Goal: Task Accomplishment & Management: Manage account settings

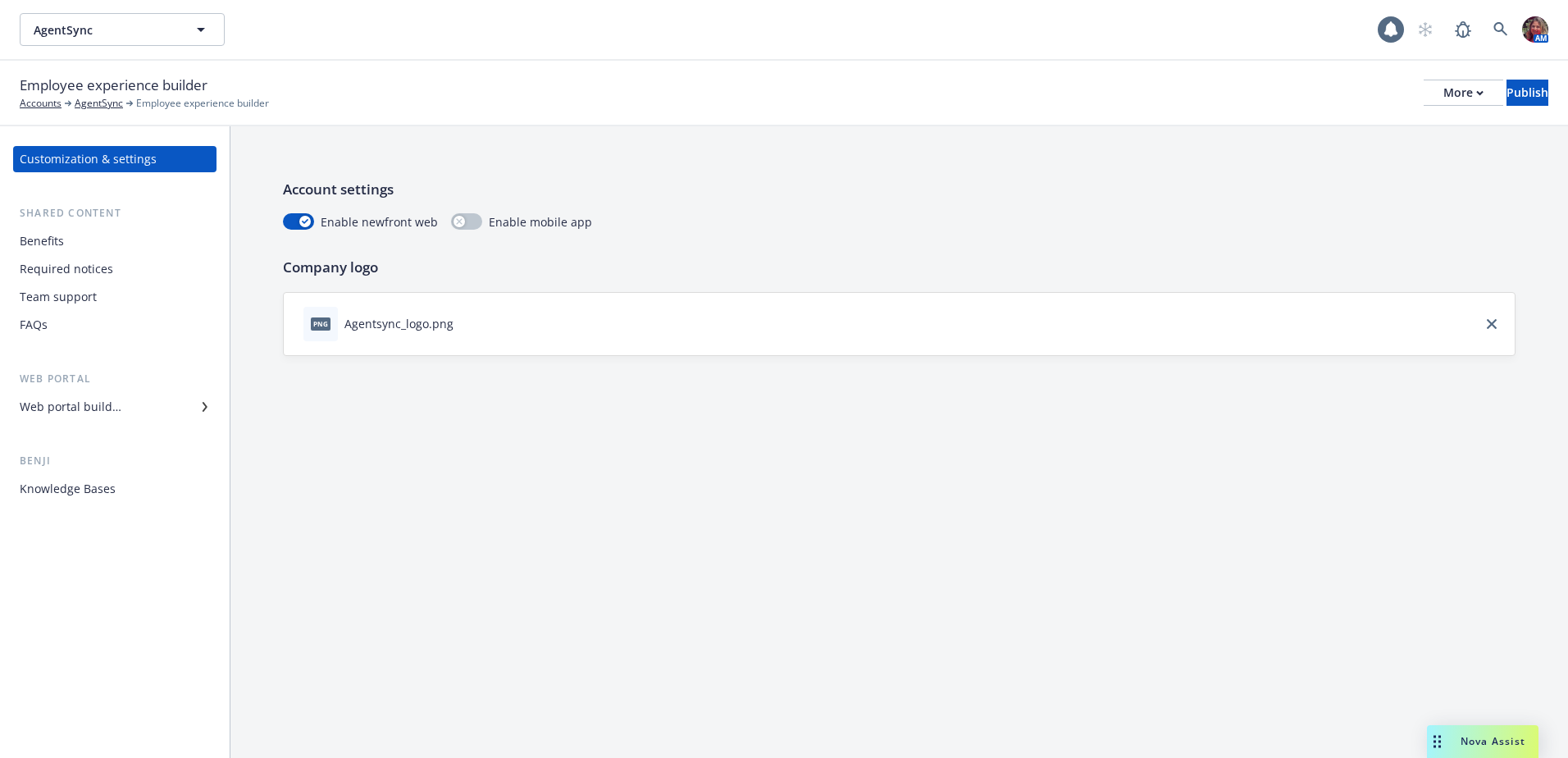
click at [89, 413] on div "Web portal builder" at bounding box center [70, 407] width 102 height 26
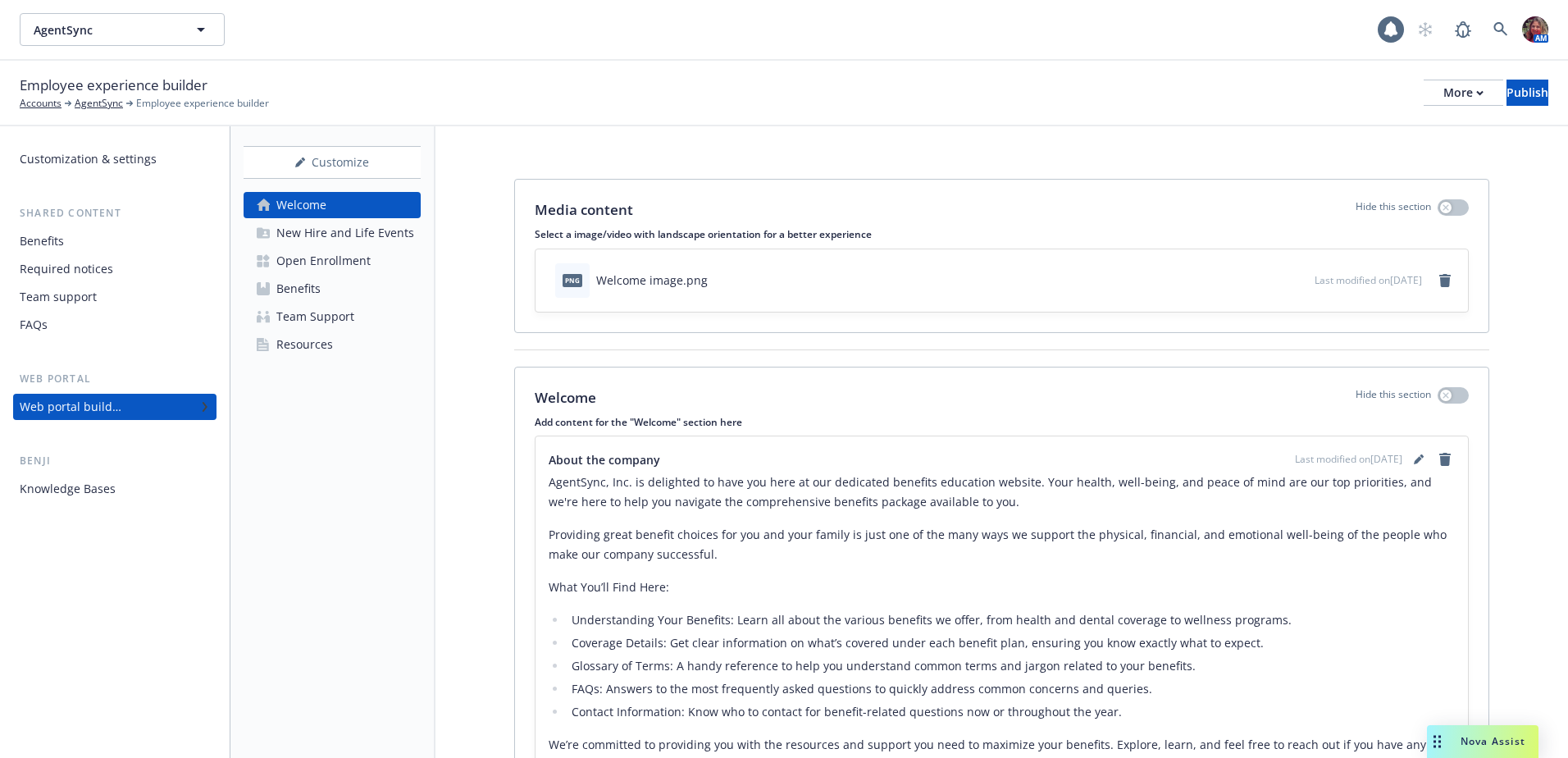
click at [352, 261] on div "Open Enrollment" at bounding box center [323, 261] width 94 height 26
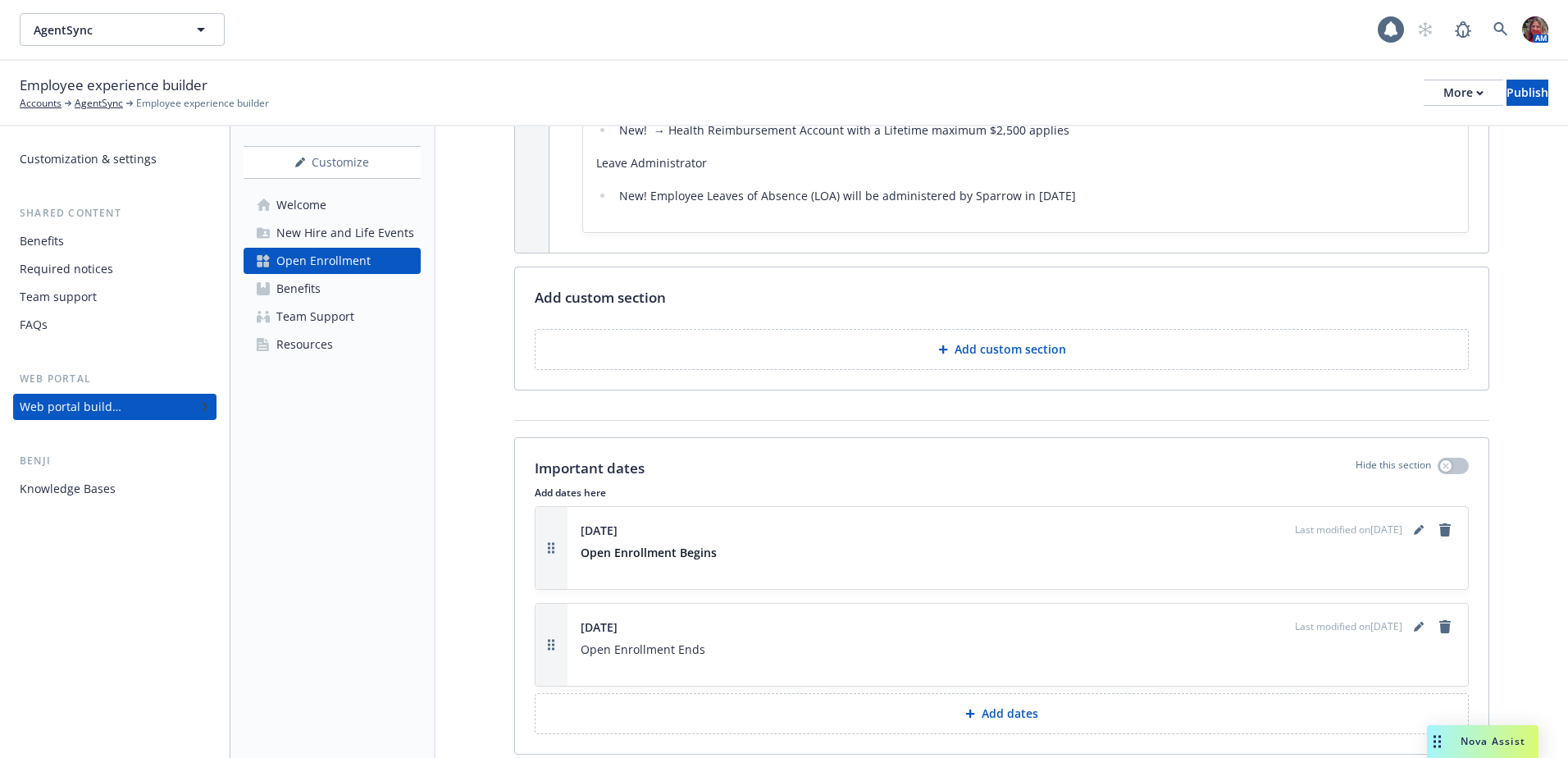
scroll to position [1722, 0]
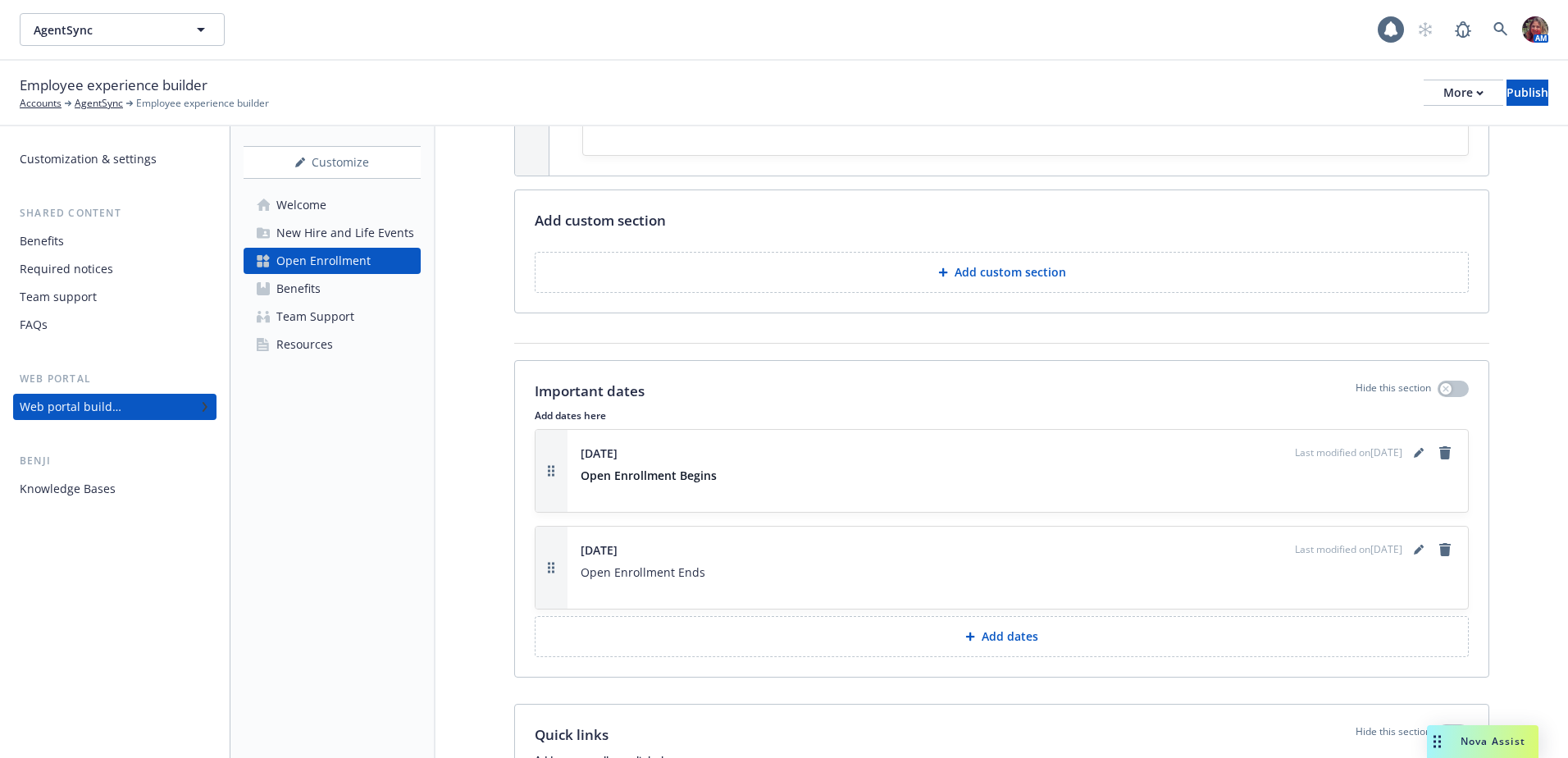
click at [982, 633] on p "Add dates" at bounding box center [1010, 637] width 56 height 17
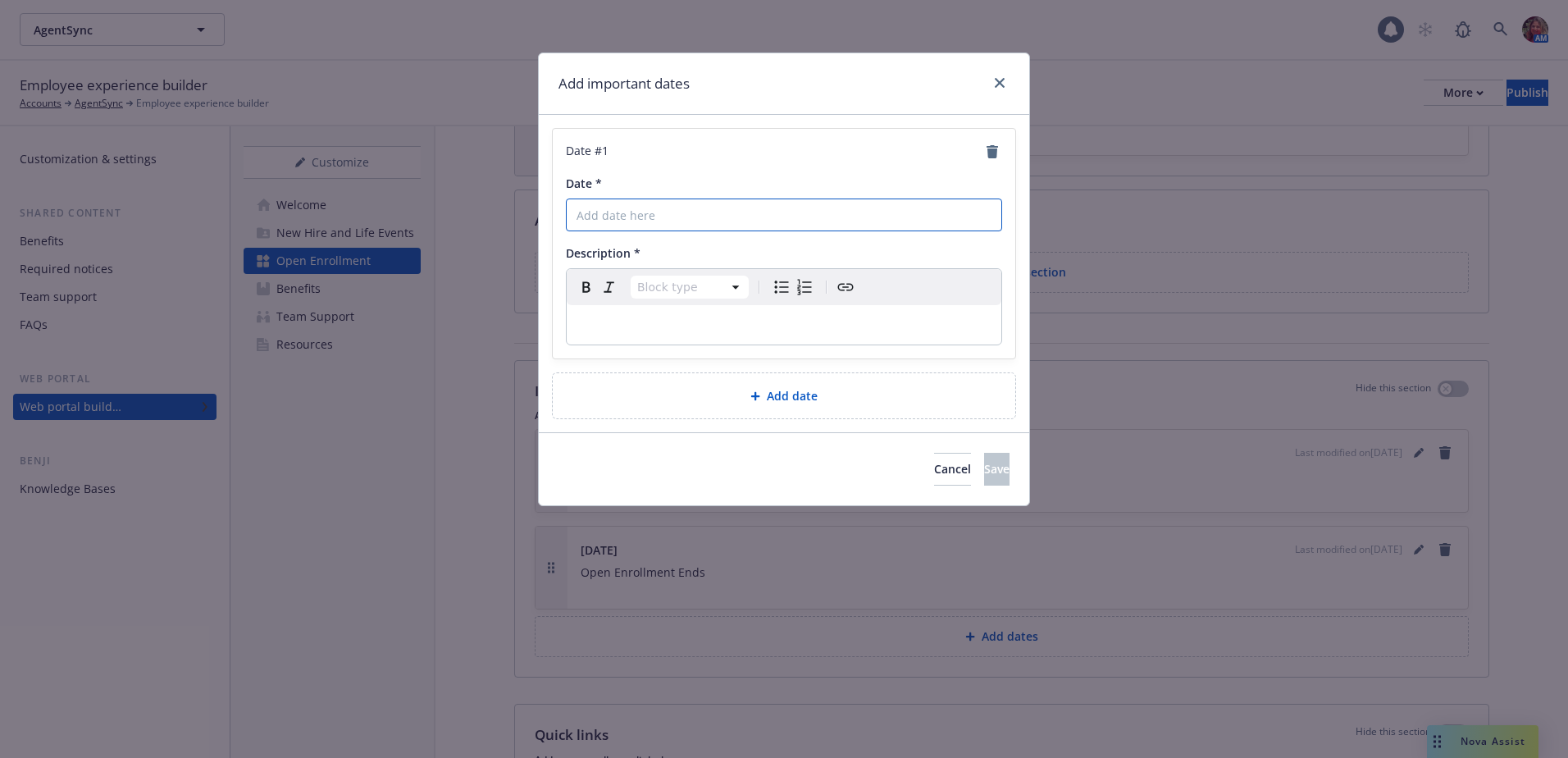
click at [663, 212] on input "Date *" at bounding box center [784, 214] width 437 height 33
type input "November 3rd"
click at [745, 317] on p "editable markdown" at bounding box center [784, 325] width 415 height 19
click at [984, 481] on button "Save" at bounding box center [997, 468] width 26 height 33
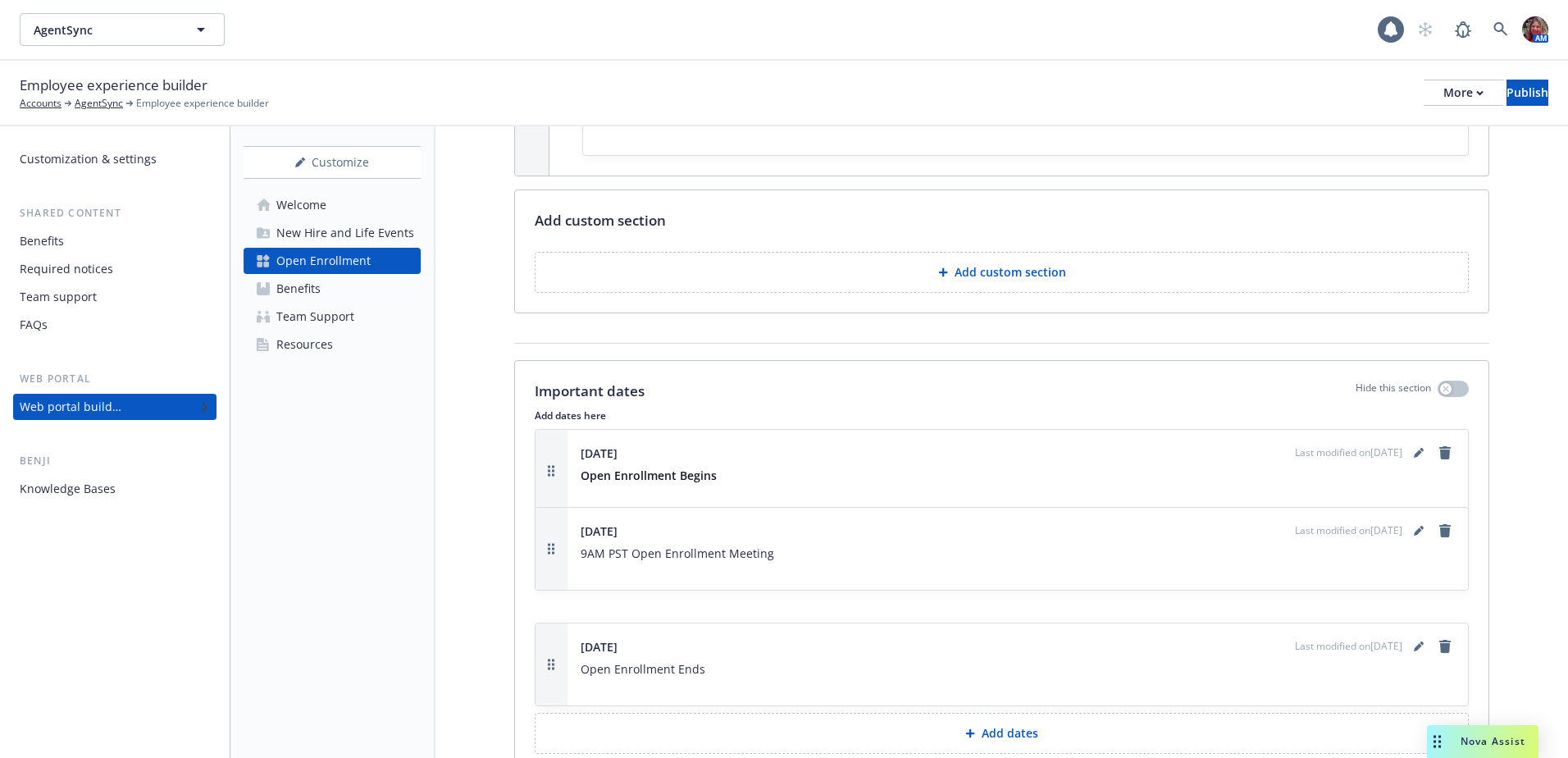
drag, startPoint x: 543, startPoint y: 662, endPoint x: 556, endPoint y: 546, distance: 116.7
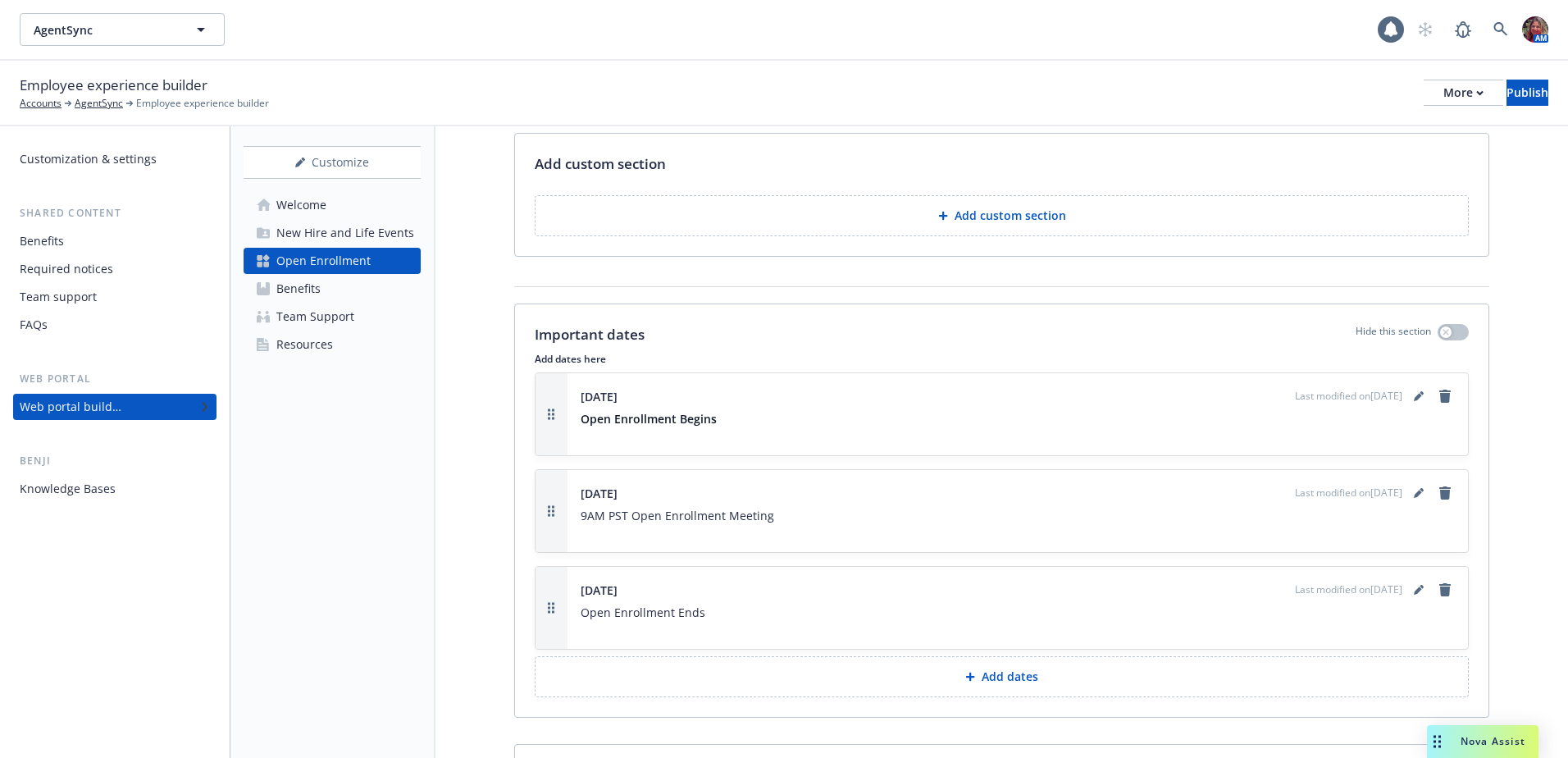
scroll to position [1804, 0]
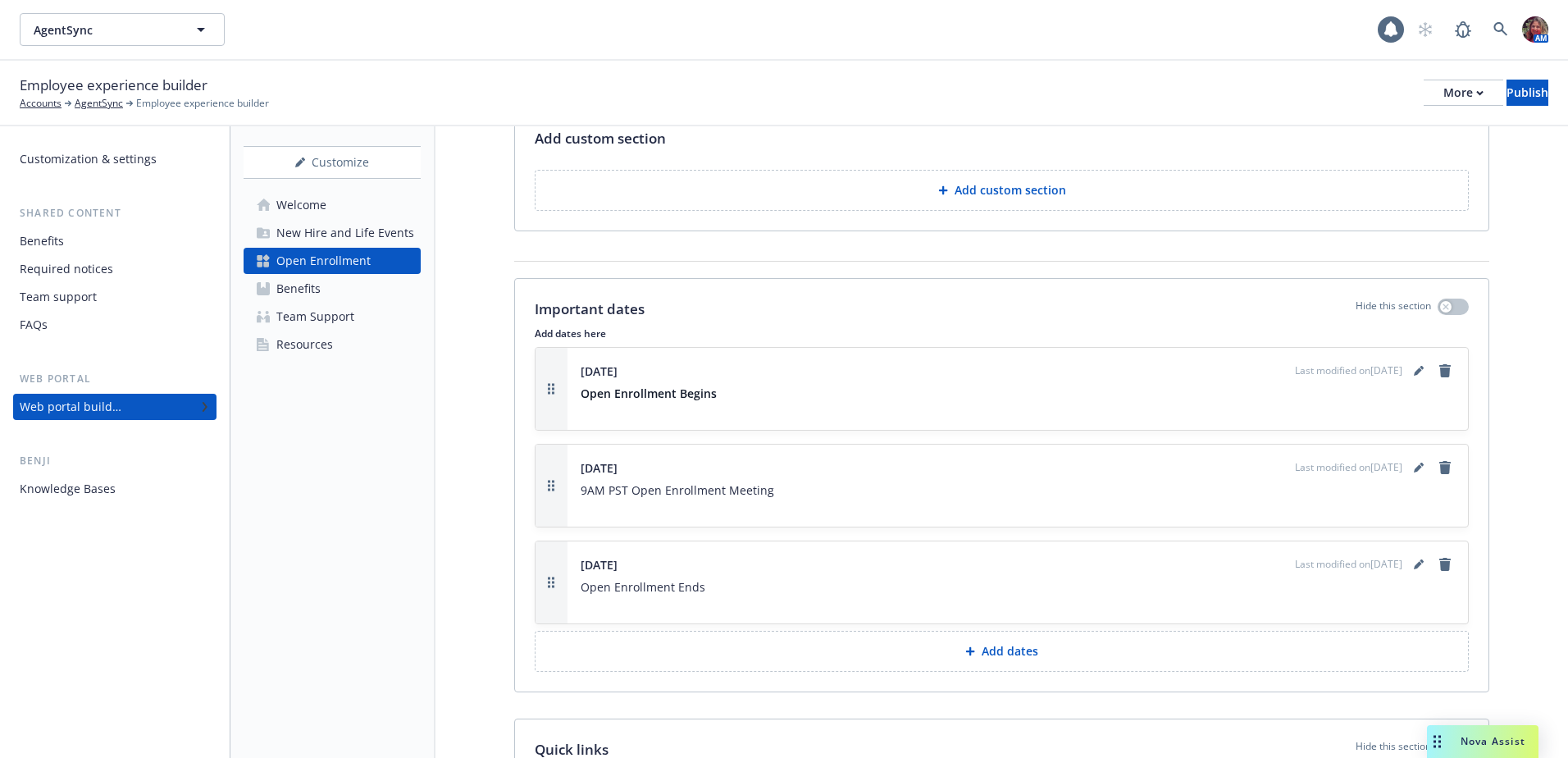
click at [998, 645] on p "Add dates" at bounding box center [1010, 651] width 56 height 17
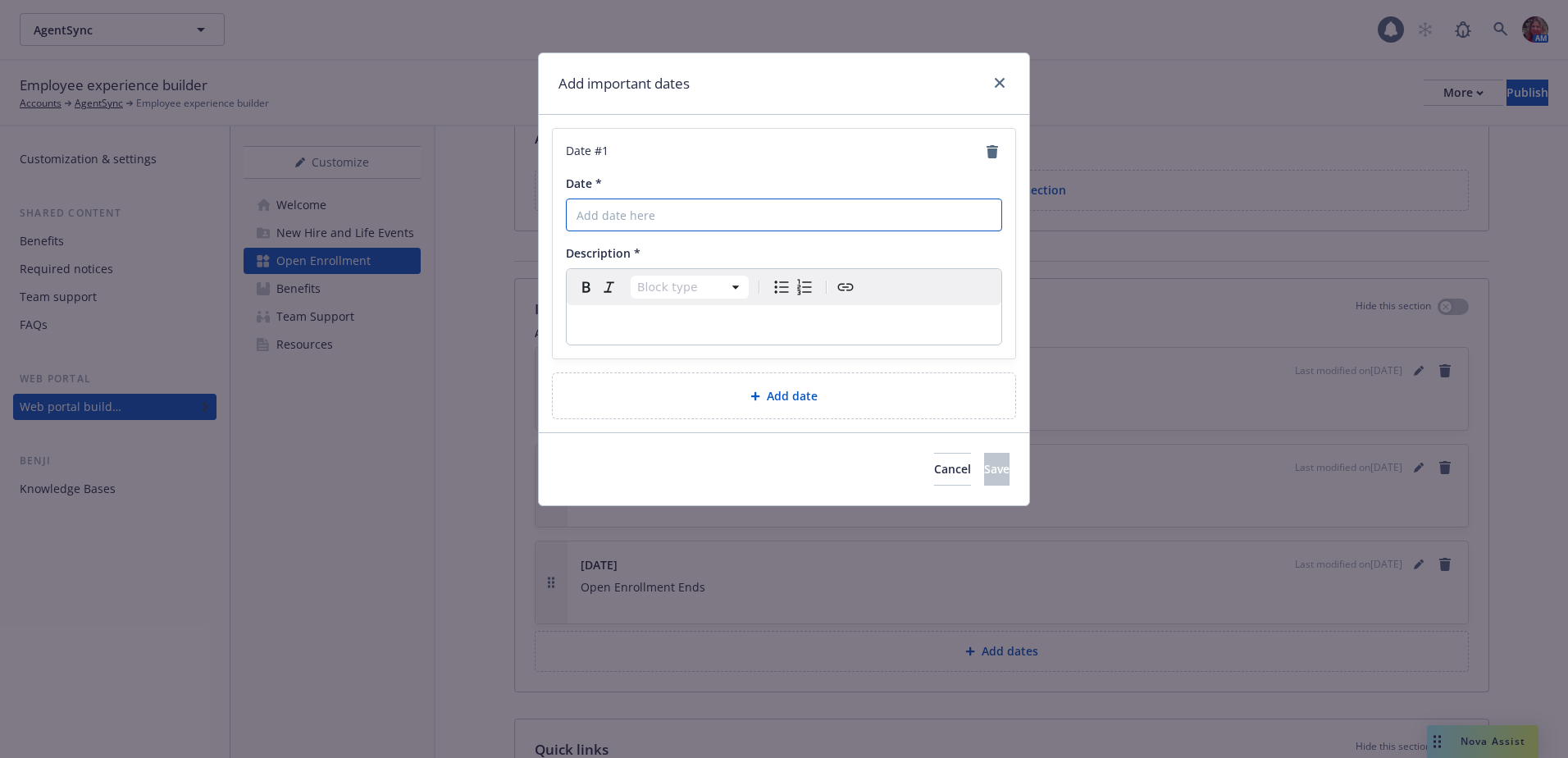
click at [717, 221] on input "Date *" at bounding box center [784, 214] width 437 height 33
type input "November 3rd"
click at [655, 329] on p "editable markdown" at bounding box center [784, 325] width 415 height 19
click at [990, 475] on button "Save" at bounding box center [997, 468] width 26 height 33
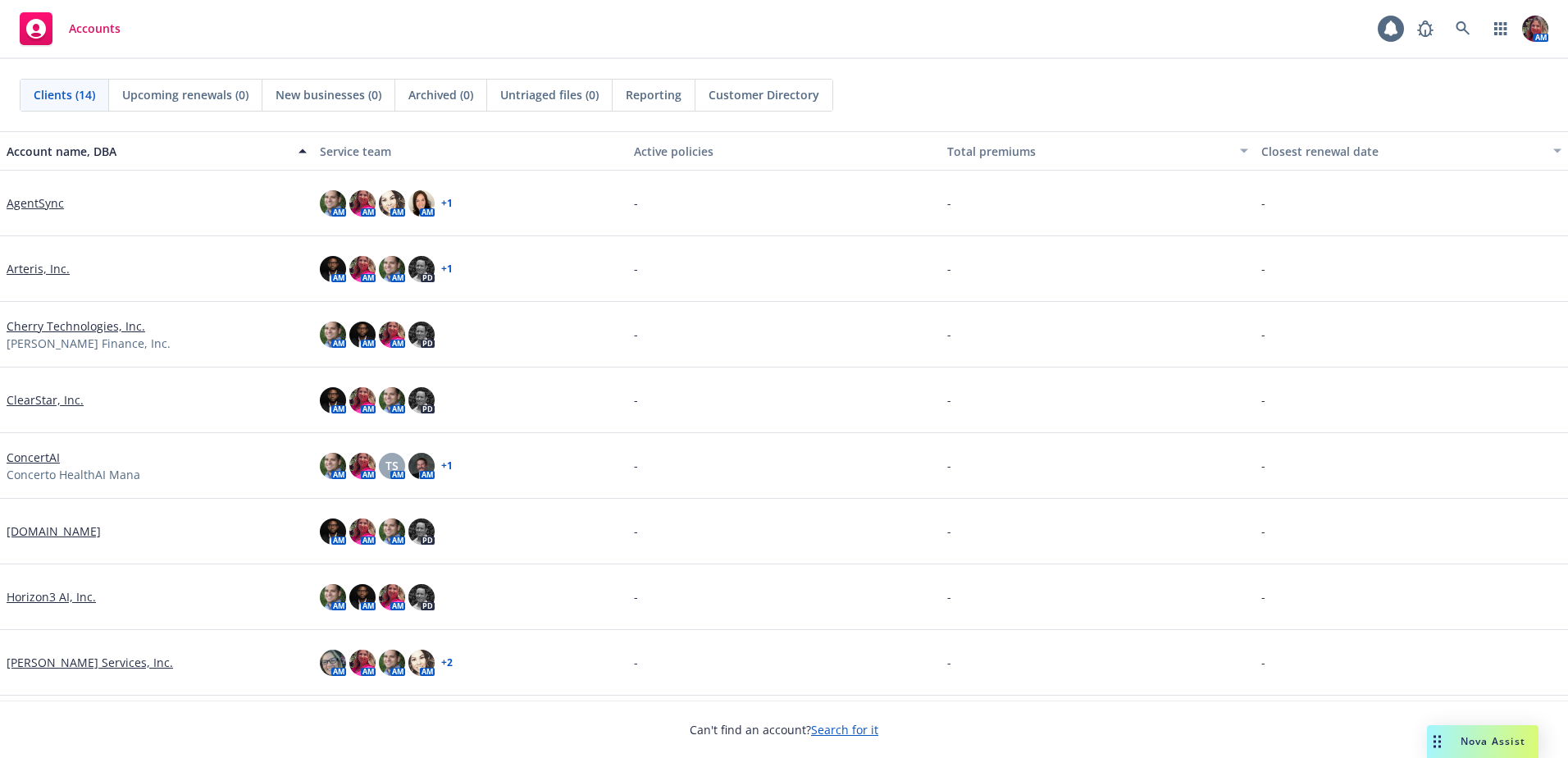
click at [37, 200] on link "AgentSync" at bounding box center [34, 203] width 57 height 18
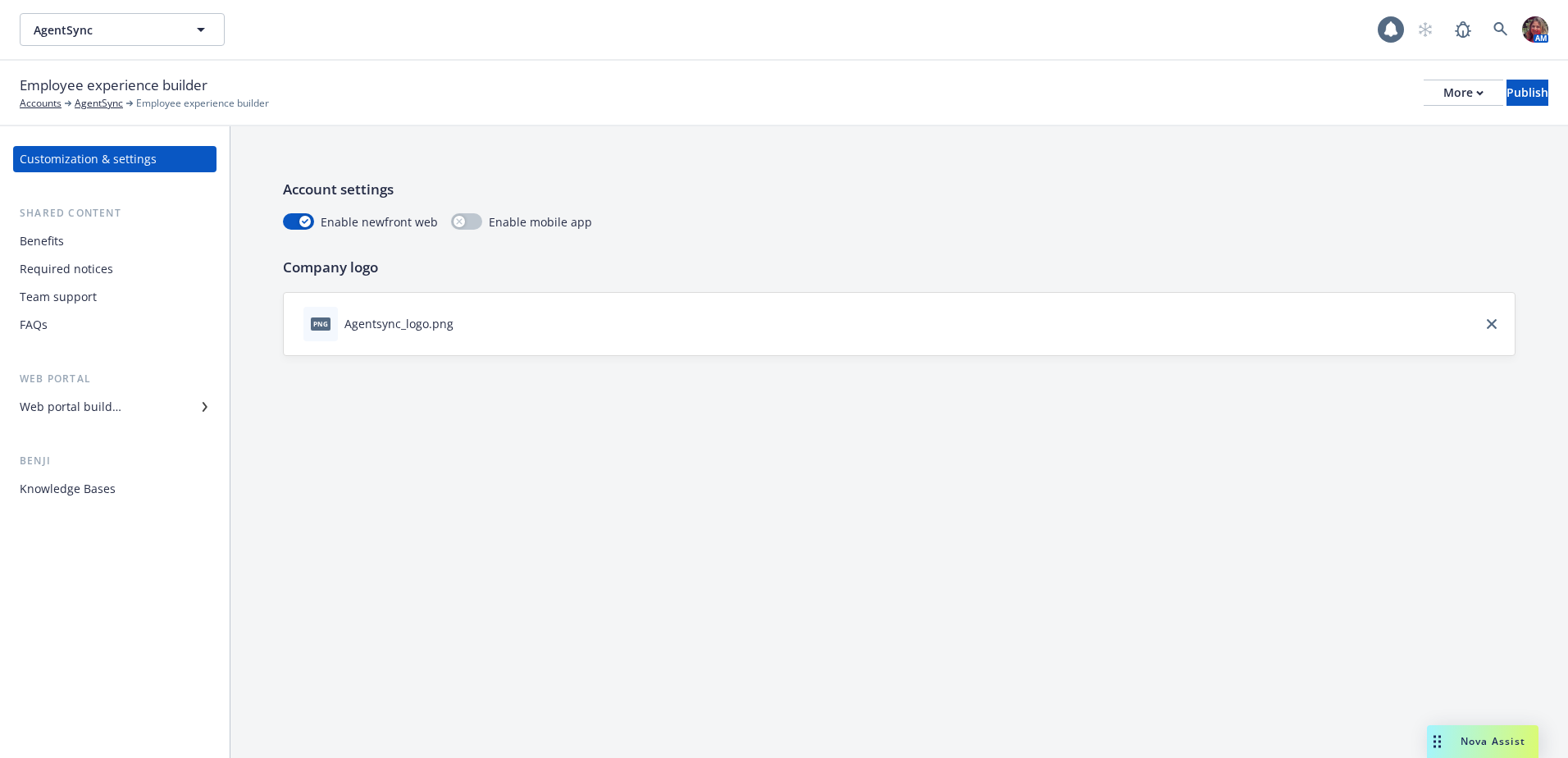
click at [75, 404] on div "Web portal builder" at bounding box center [70, 407] width 102 height 26
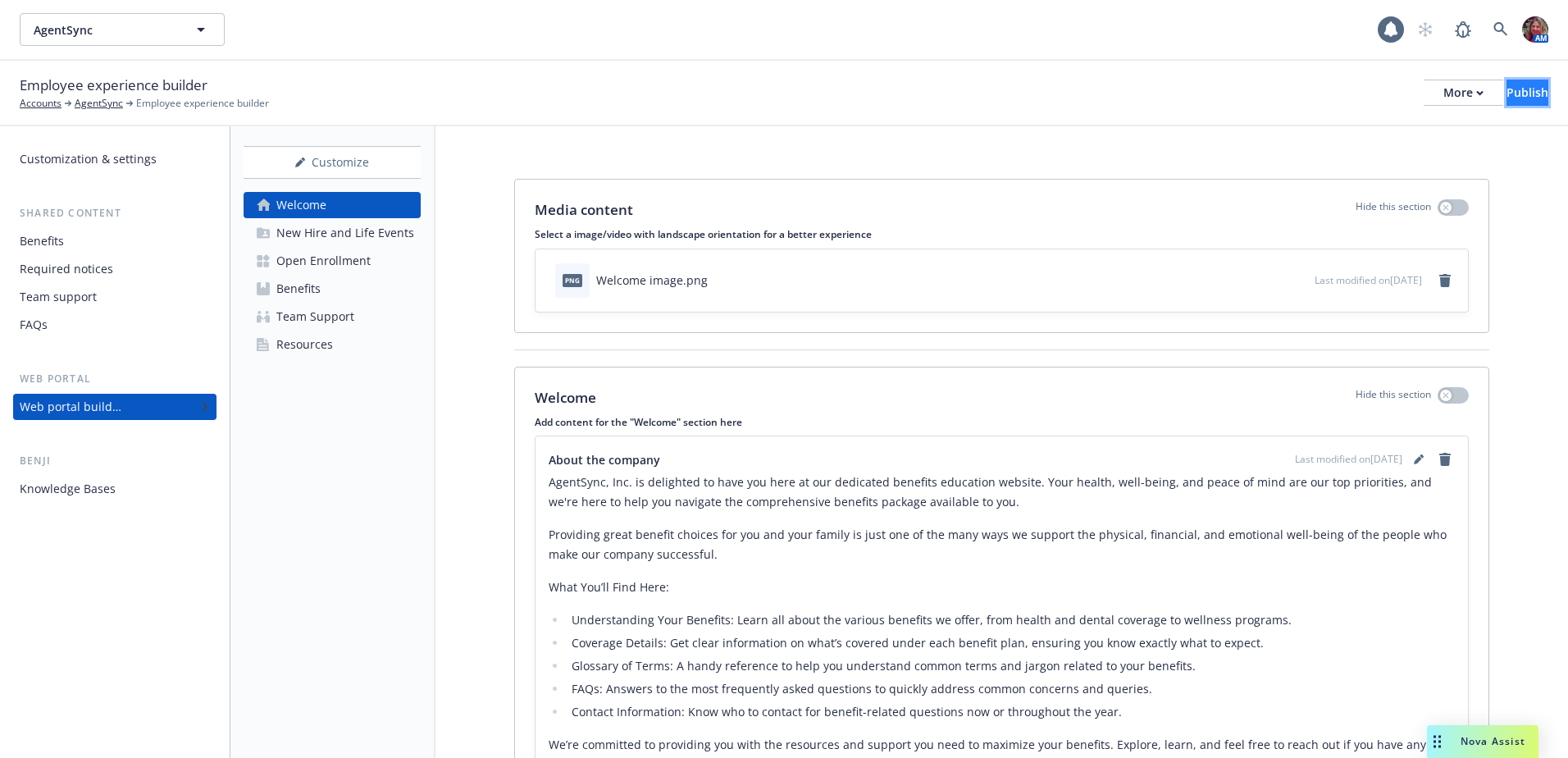
click at [1506, 82] on div "Publish" at bounding box center [1528, 92] width 42 height 25
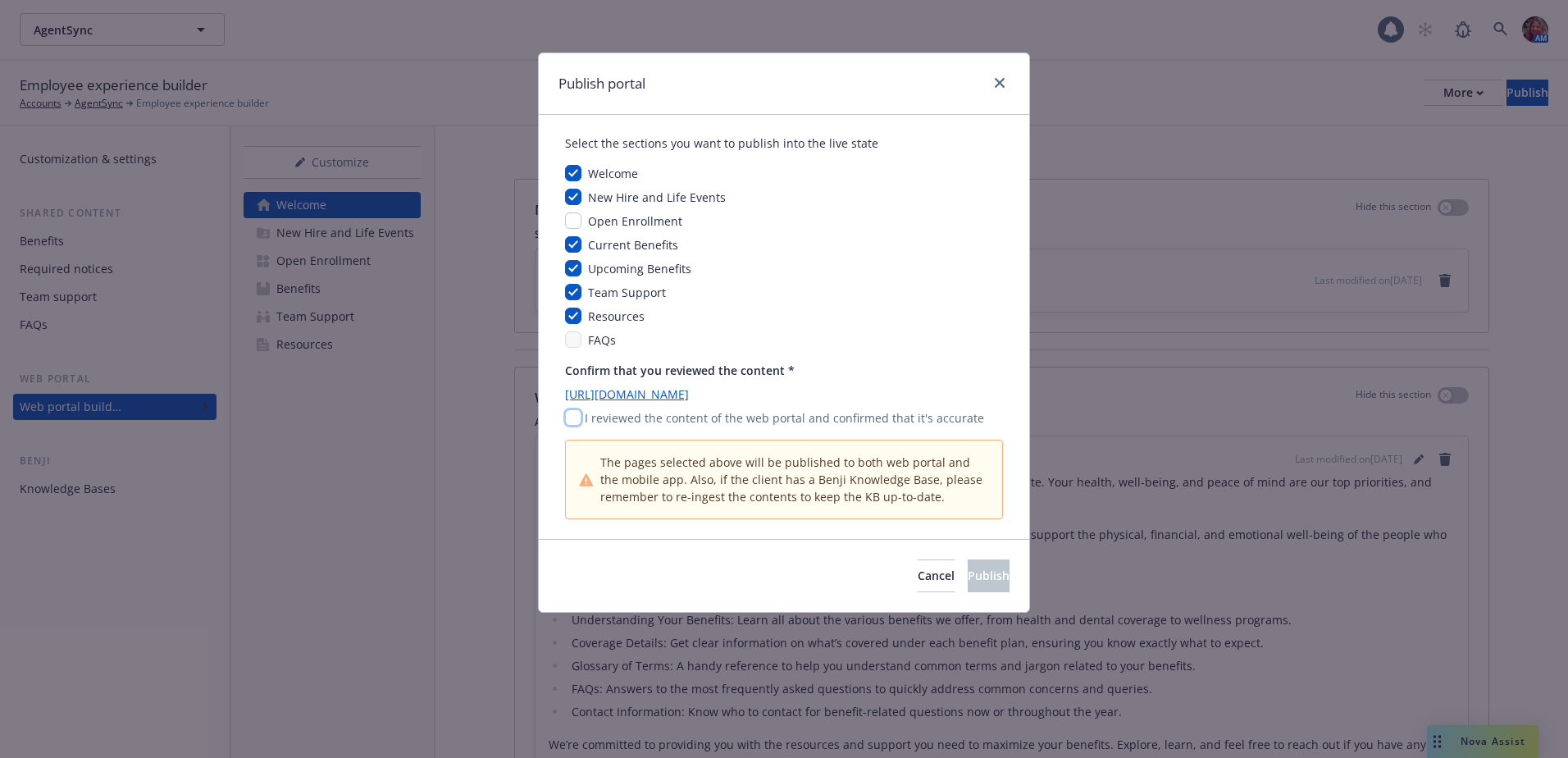
click at [570, 417] on input "checkbox" at bounding box center [573, 417] width 17 height 17
checkbox input "true"
click at [968, 562] on button "Publish" at bounding box center [989, 575] width 42 height 33
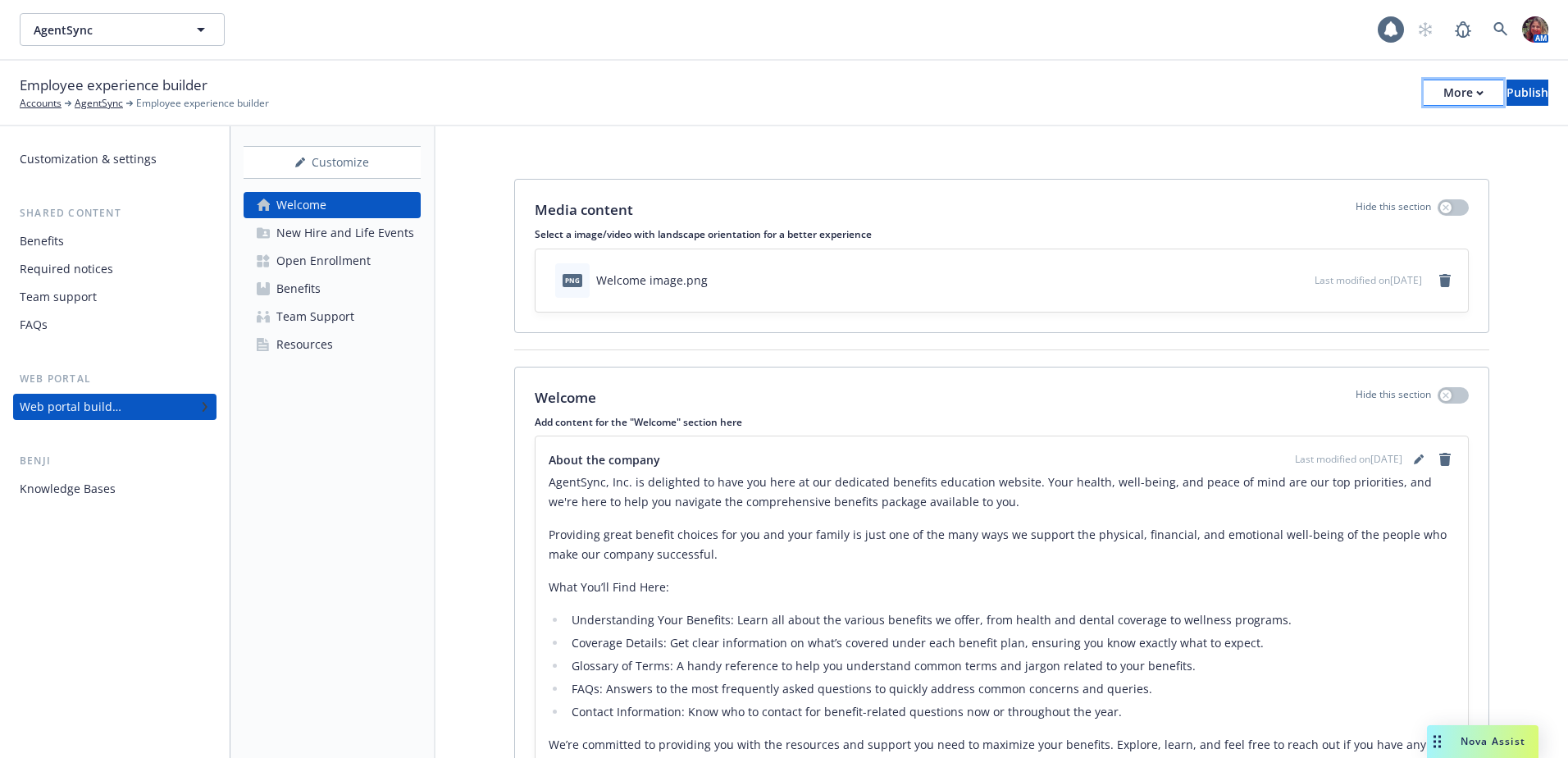
click at [1443, 97] on div "More" at bounding box center [1463, 92] width 40 height 25
click at [1376, 158] on link "Copy portal link" at bounding box center [1328, 162] width 243 height 33
